Goal: Task Accomplishment & Management: Complete application form

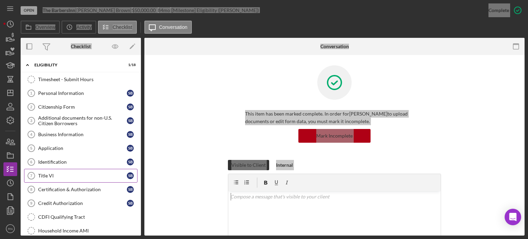
scroll to position [100, 0]
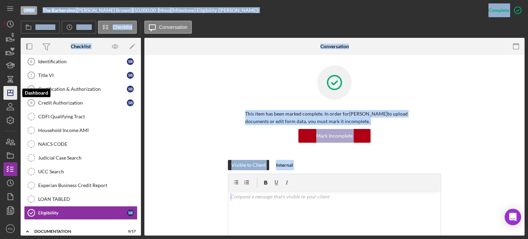
click at [11, 97] on icon "Icon/Dashboard" at bounding box center [10, 92] width 17 height 17
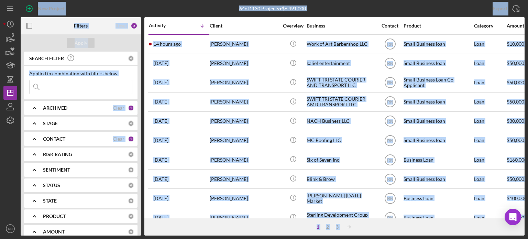
click at [109, 90] on input at bounding box center [81, 87] width 102 height 14
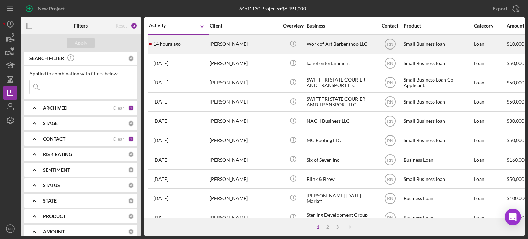
click at [218, 44] on div "[PERSON_NAME]" at bounding box center [244, 44] width 69 height 18
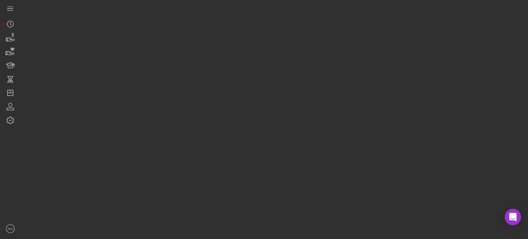
click at [218, 44] on div at bounding box center [273, 117] width 504 height 235
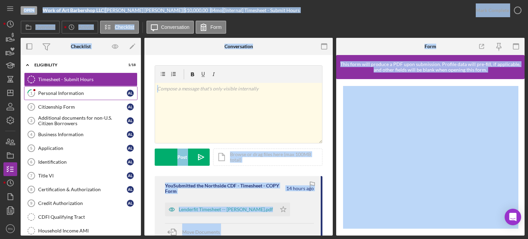
click at [80, 92] on div "Personal Information" at bounding box center [82, 92] width 89 height 5
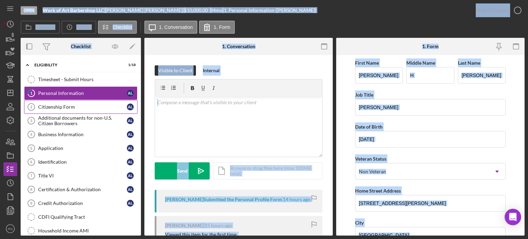
click at [78, 108] on div "Citizenship Form" at bounding box center [82, 106] width 89 height 5
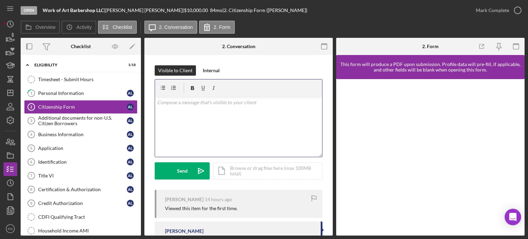
click at [292, 145] on div "v Color teal Color pink Remove color Add row above Add row below Add column bef…" at bounding box center [238, 127] width 167 height 60
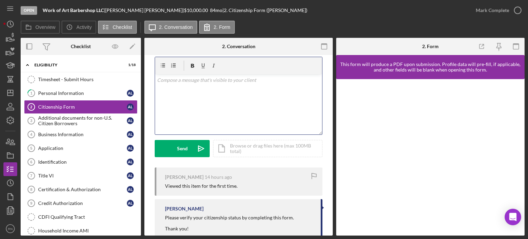
scroll to position [34, 0]
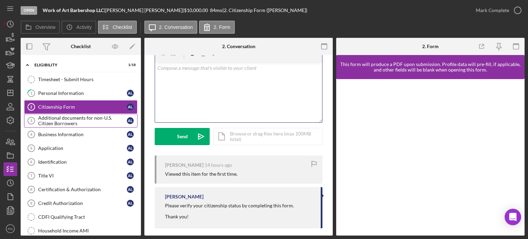
click at [52, 121] on div "Additional documents for non-U.S. Citizen Borrowers" at bounding box center [82, 120] width 89 height 11
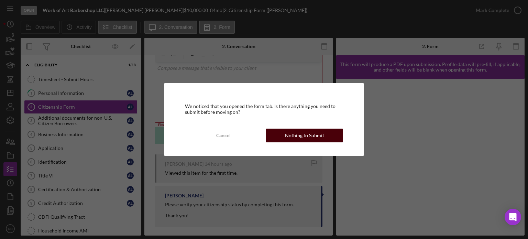
click at [283, 141] on button "Nothing to Submit" at bounding box center [304, 135] width 77 height 14
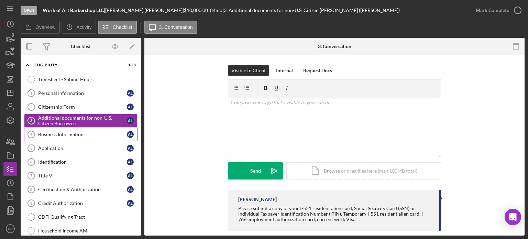
click at [73, 132] on div "Business Information" at bounding box center [82, 134] width 89 height 5
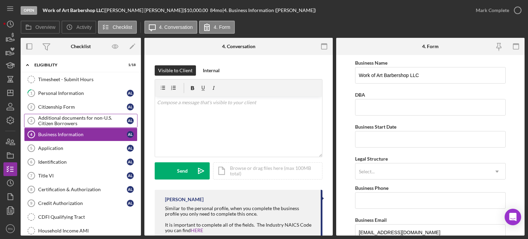
click at [61, 120] on div "Additional documents for non-U.S. Citizen Borrowers" at bounding box center [82, 120] width 89 height 11
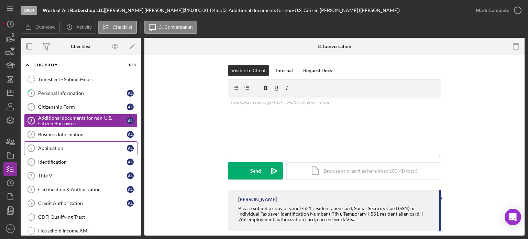
click at [69, 153] on link "Application 5 Application A L" at bounding box center [80, 148] width 113 height 14
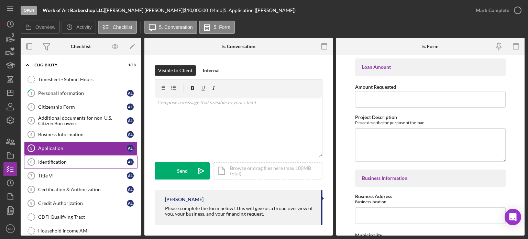
click at [63, 160] on div "Identification" at bounding box center [82, 161] width 89 height 5
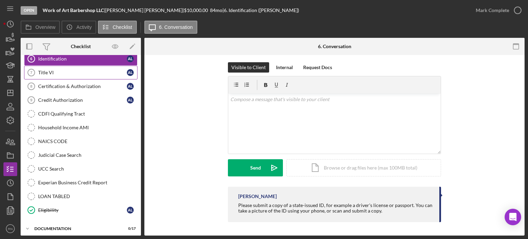
scroll to position [135, 0]
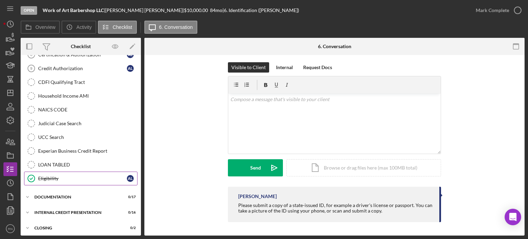
click at [71, 176] on div "Eligibility" at bounding box center [82, 178] width 89 height 5
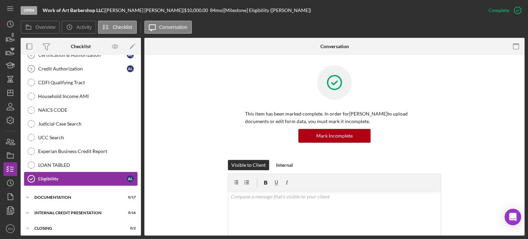
scroll to position [135, 0]
click at [515, 10] on icon "button" at bounding box center [517, 10] width 17 height 17
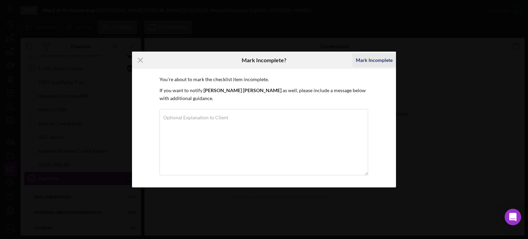
click at [377, 63] on div "Mark Incomplete" at bounding box center [374, 60] width 37 height 14
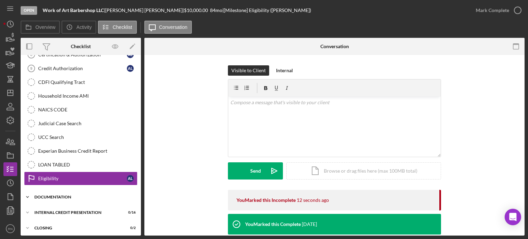
click at [74, 195] on div "Documentation" at bounding box center [83, 197] width 98 height 4
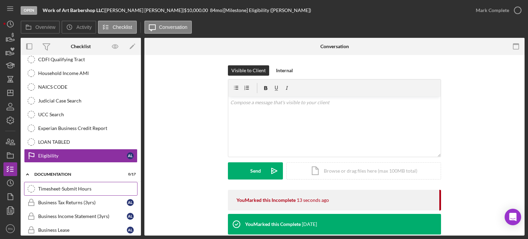
scroll to position [169, 0]
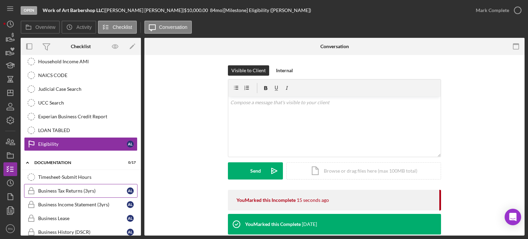
click at [81, 188] on div "Business Tax Returns (3yrs)" at bounding box center [82, 190] width 89 height 5
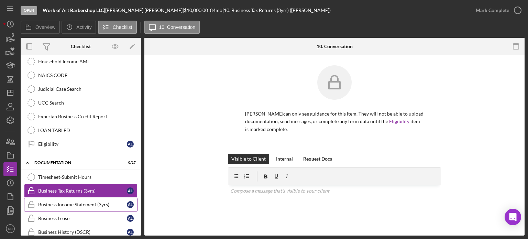
click at [92, 203] on div "Business Income Statement (3yrs)" at bounding box center [82, 204] width 89 height 5
